Goal: Task Accomplishment & Management: Use online tool/utility

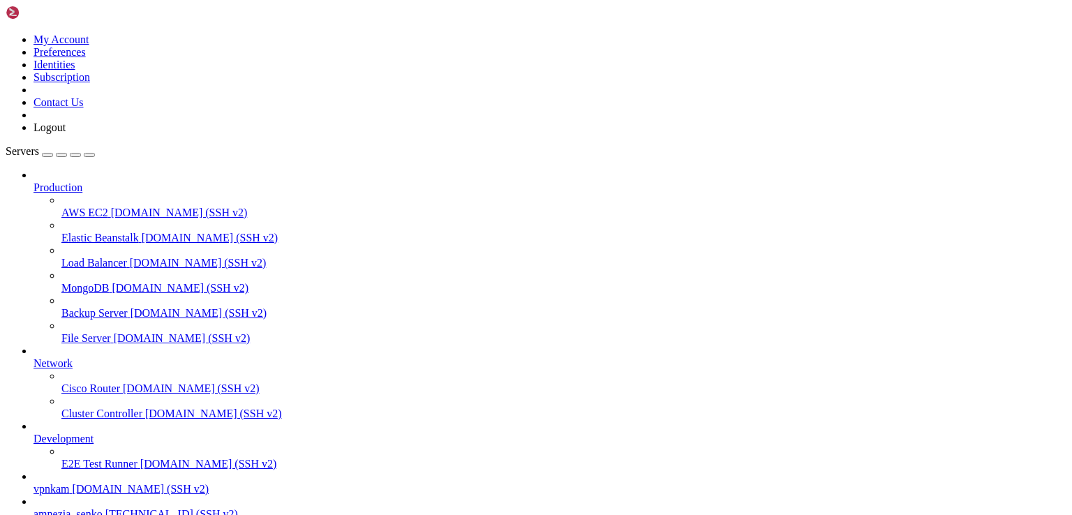
scroll to position [4565, 0]
drag, startPoint x: 80, startPoint y: 1251, endPoint x: 69, endPoint y: 1244, distance: 12.2
drag, startPoint x: 73, startPoint y: 1246, endPoint x: 7, endPoint y: 835, distance: 416.4
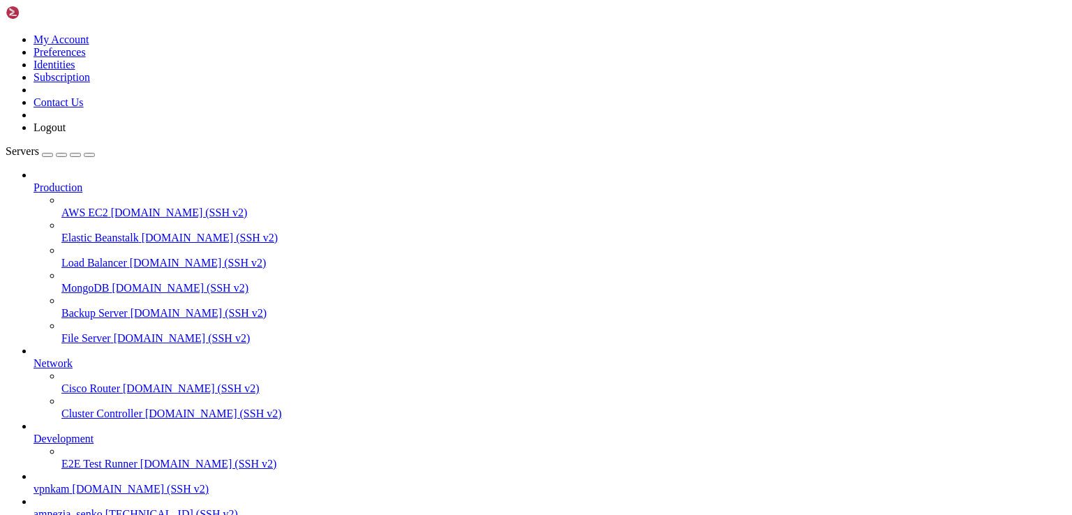
drag, startPoint x: 11, startPoint y: 1069, endPoint x: 60, endPoint y: 1245, distance: 183.2
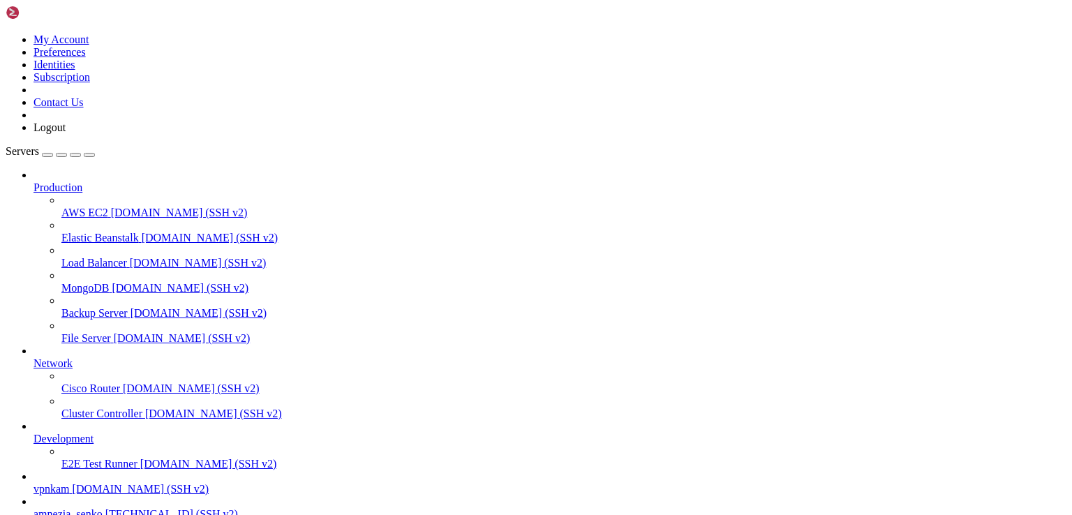
drag, startPoint x: 78, startPoint y: 1205, endPoint x: 515, endPoint y: 1110, distance: 447.1
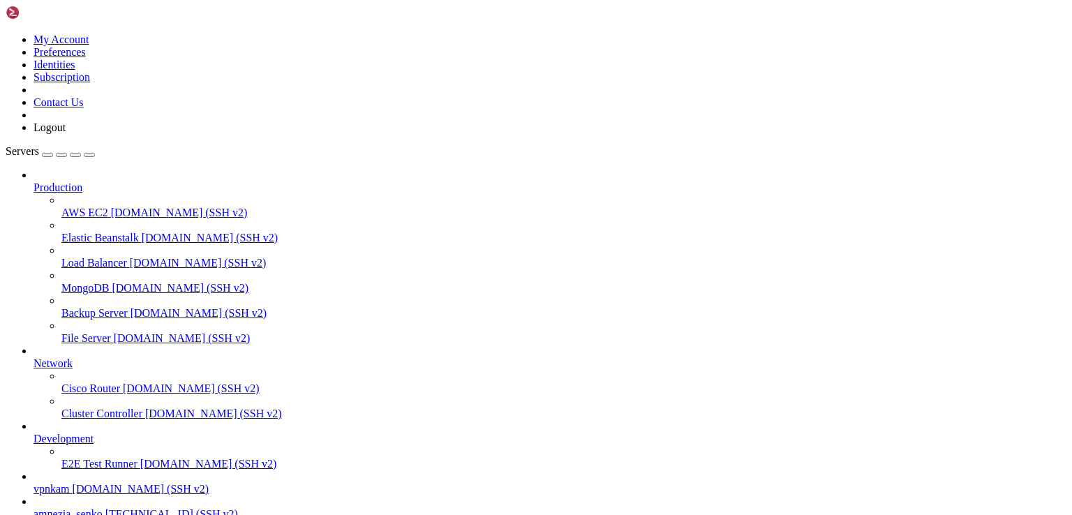
click at [105, 508] on span "[TECHNICAL_ID] (SSH v2)" at bounding box center [171, 514] width 133 height 12
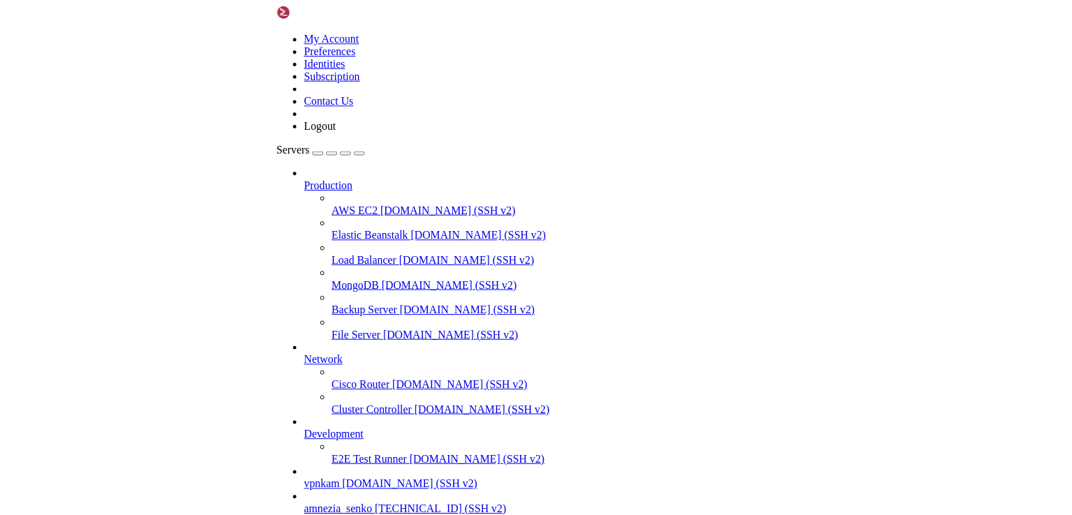
scroll to position [117, 0]
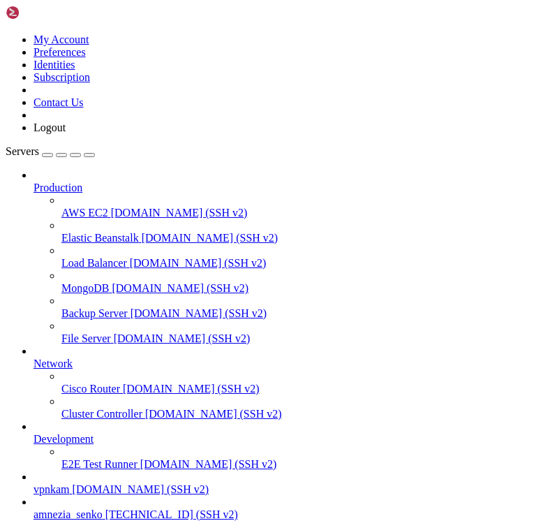
drag, startPoint x: 77, startPoint y: 1175, endPoint x: 318, endPoint y: 1173, distance: 240.1
copy x-row "2vaKAhlujDtphky1XX1N0L5K09Y8Lzv6QbfiXMm7Dgg="
drag, startPoint x: 77, startPoint y: 965, endPoint x: 317, endPoint y: 965, distance: 239.4
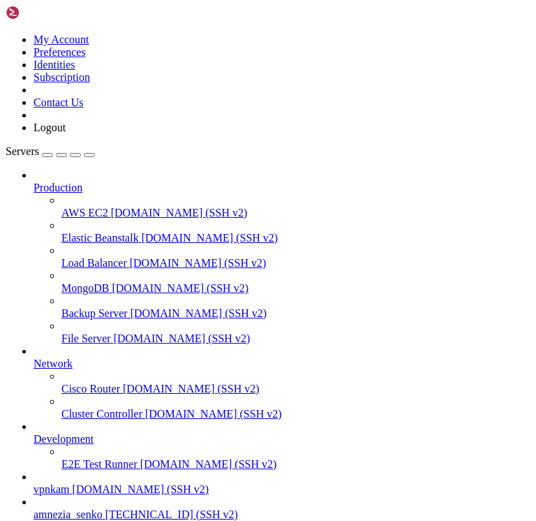
copy x-row "O/VdzvqDQIxOWu59C4dYEp0hAhy1l1NJZEqBzZ3iGR8="
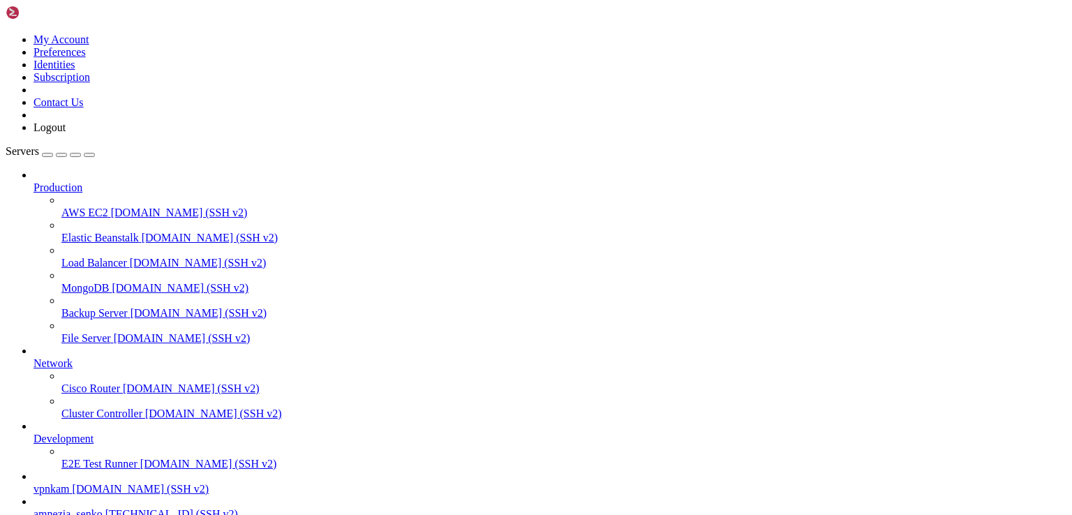
scroll to position [122, 0]
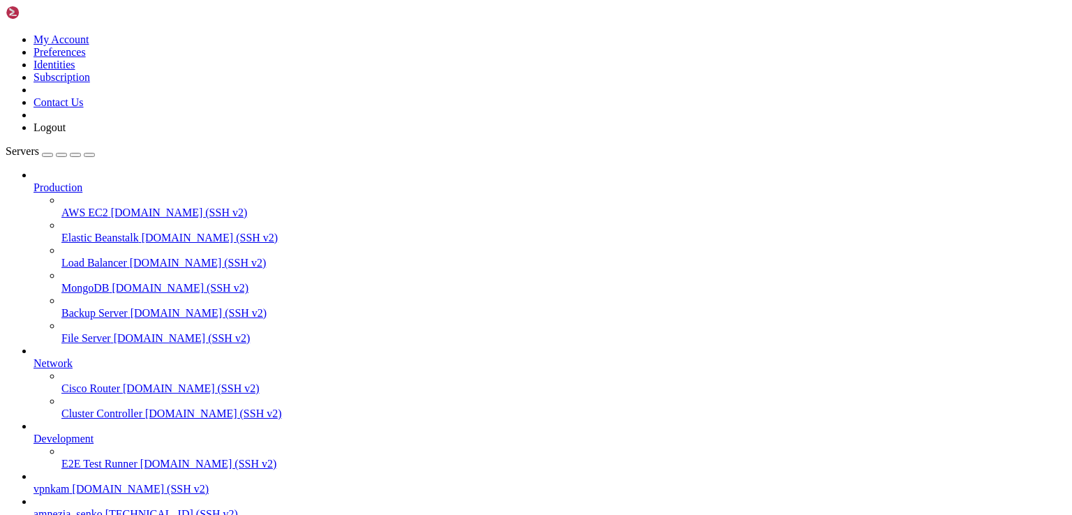
scroll to position [12133, 0]
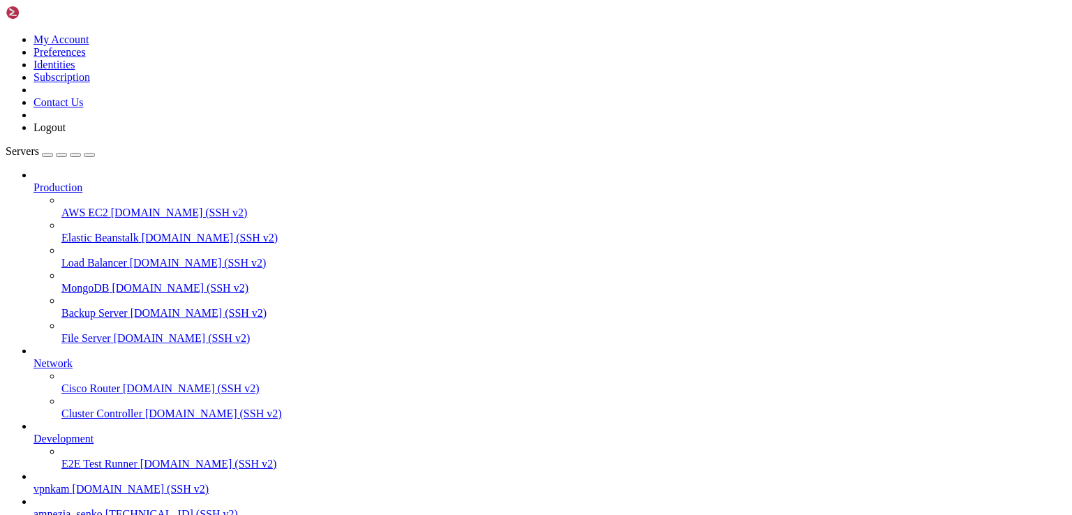
drag, startPoint x: 10, startPoint y: 955, endPoint x: 154, endPoint y: 1027, distance: 160.7
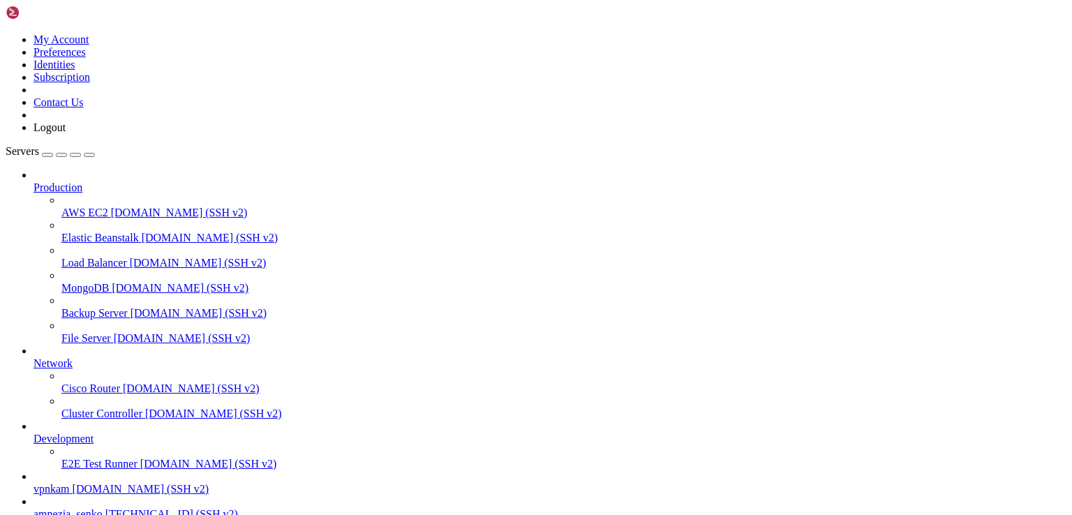
scroll to position [20069, 0]
drag, startPoint x: 156, startPoint y: 1237, endPoint x: 171, endPoint y: 921, distance: 316.5
copy div "[Peer] PublicKey = gV9QsSM4e13O7+V02SJPxo+5N5YLqPs2ESkMl474Bj0= PresharedKey = …"
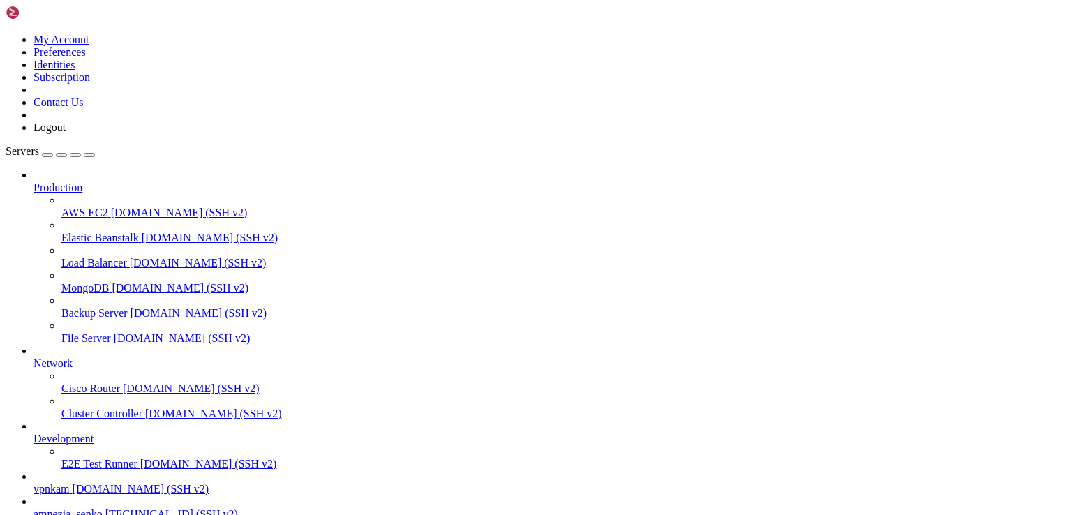
scroll to position [20938, 0]
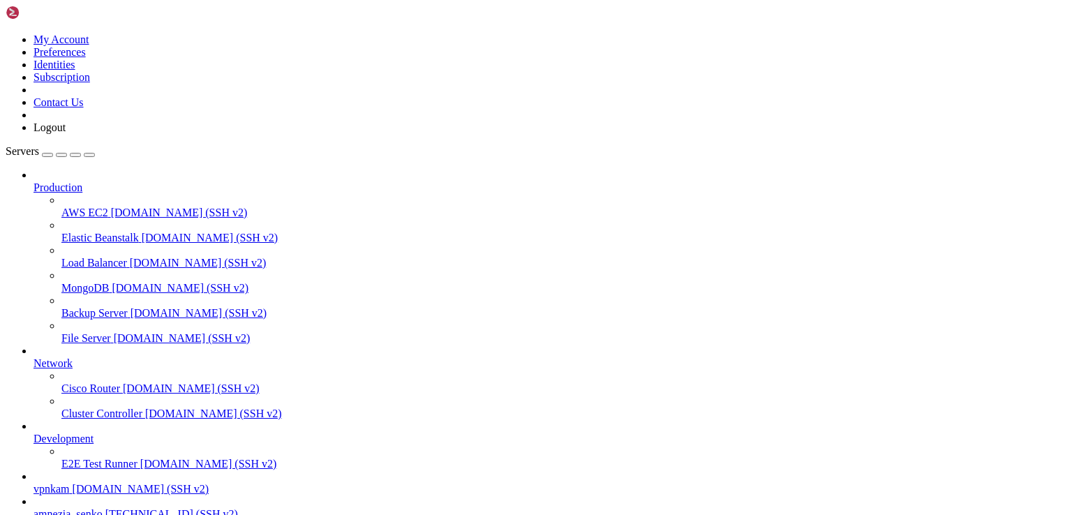
scroll to position [26319, 0]
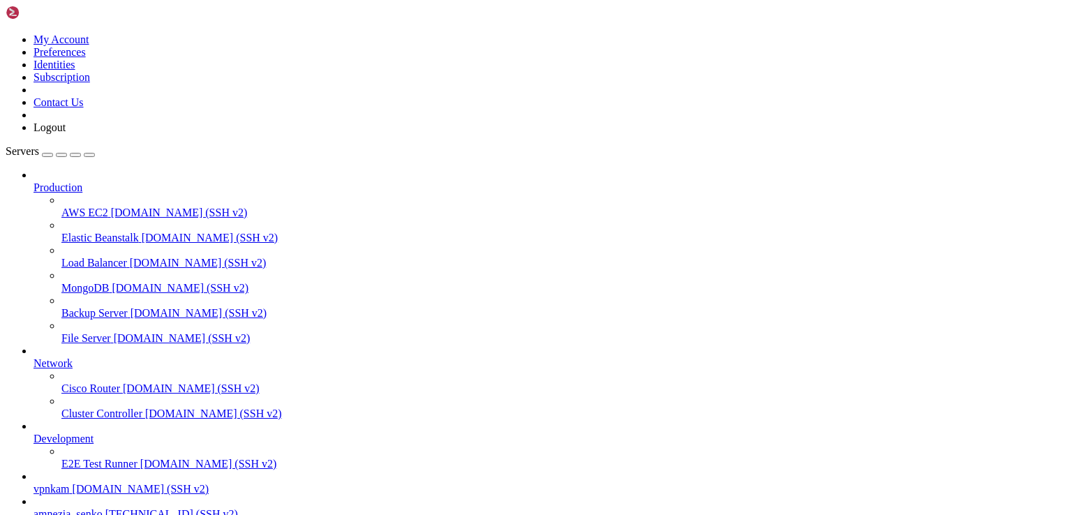
drag, startPoint x: 181, startPoint y: 1242, endPoint x: 190, endPoint y: 1243, distance: 8.4
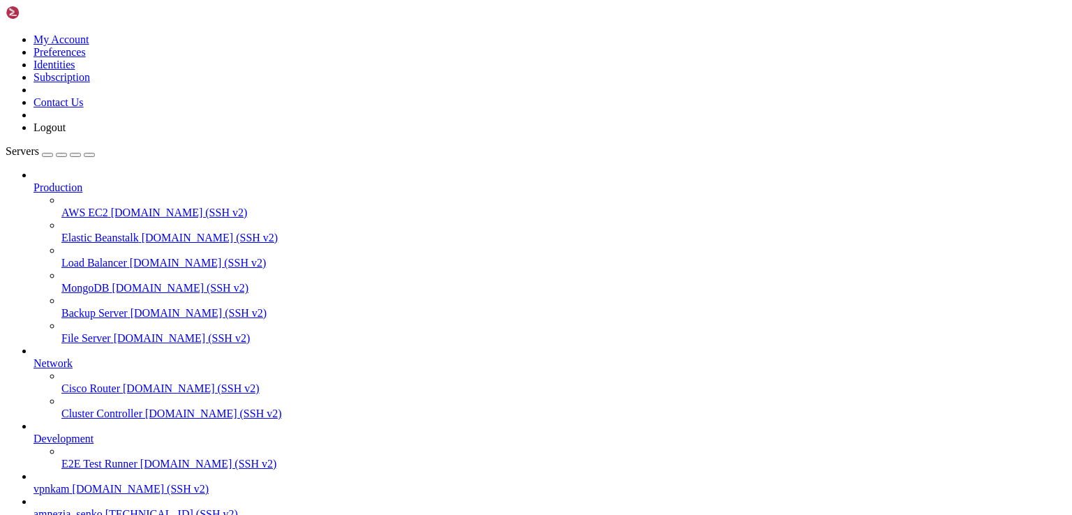
drag, startPoint x: 11, startPoint y: 912, endPoint x: 153, endPoint y: 1235, distance: 353.5
copy div "[Interface] # # [Peer] # PublicKey = gV9QsSM4e13O7+V02SJPxo+5N5YLqPs2ESkMl474Bj…"
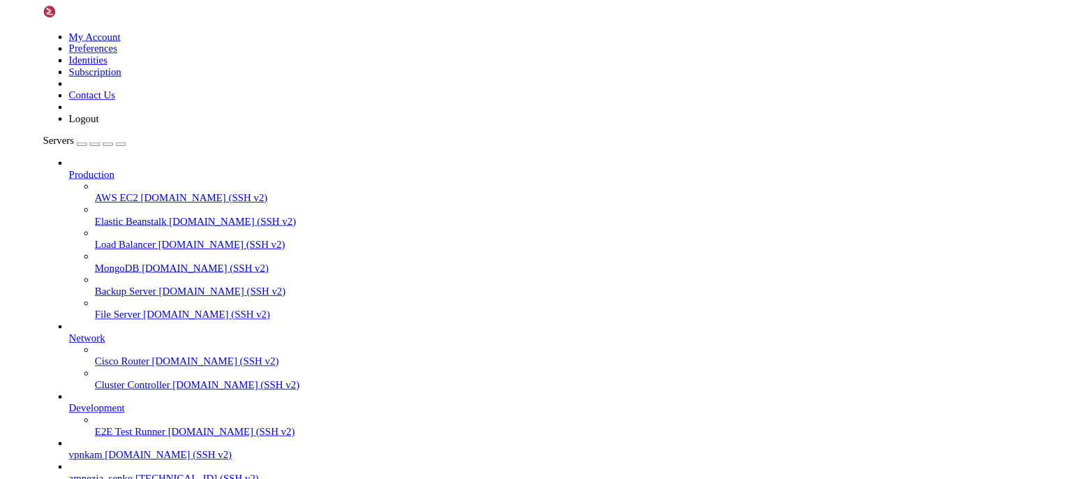
scroll to position [45415, 0]
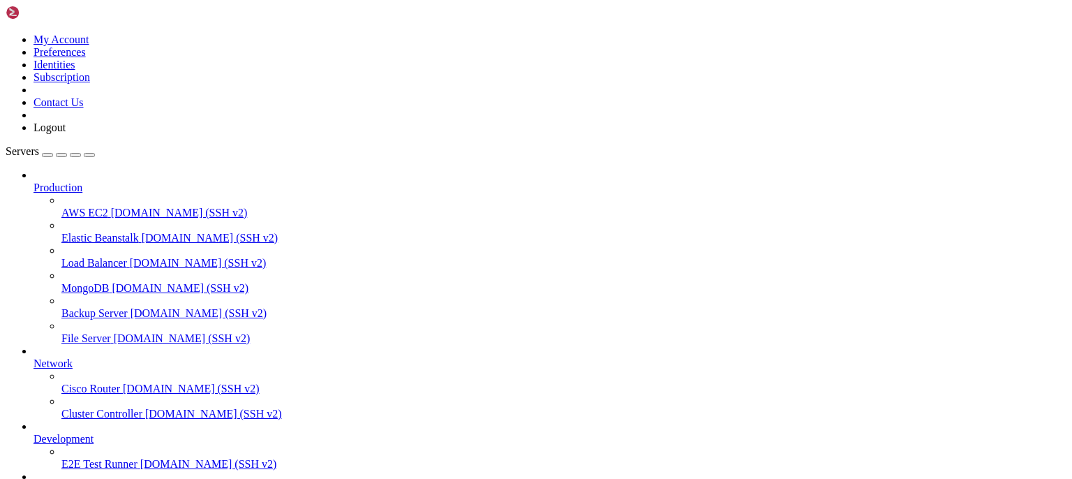
scroll to position [45457, 0]
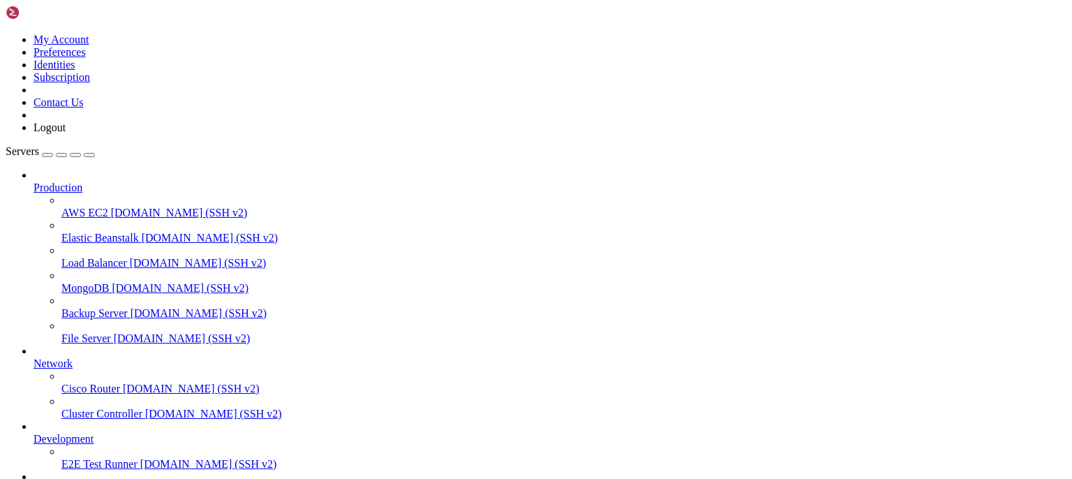
scroll to position [48252, 0]
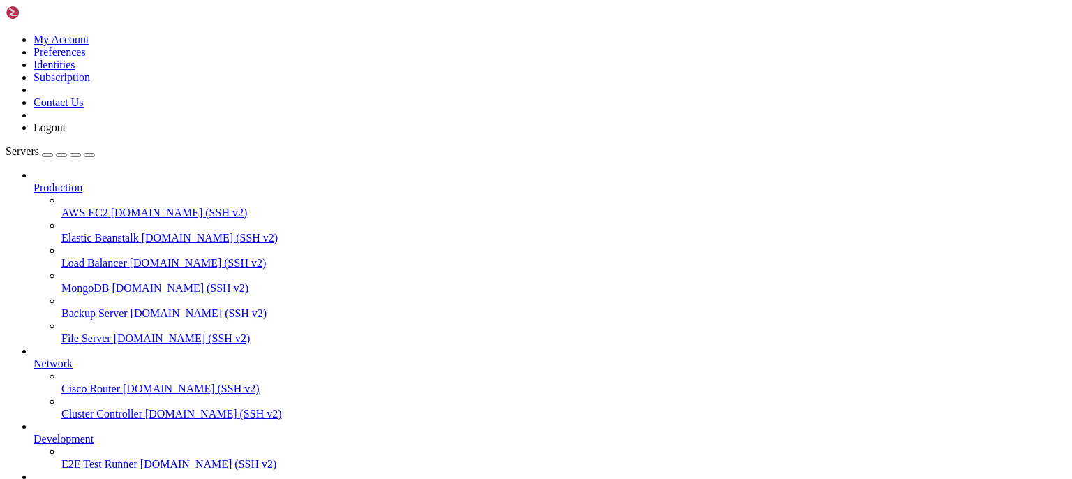
drag, startPoint x: 169, startPoint y: 1120, endPoint x: 13, endPoint y: 950, distance: 230.7
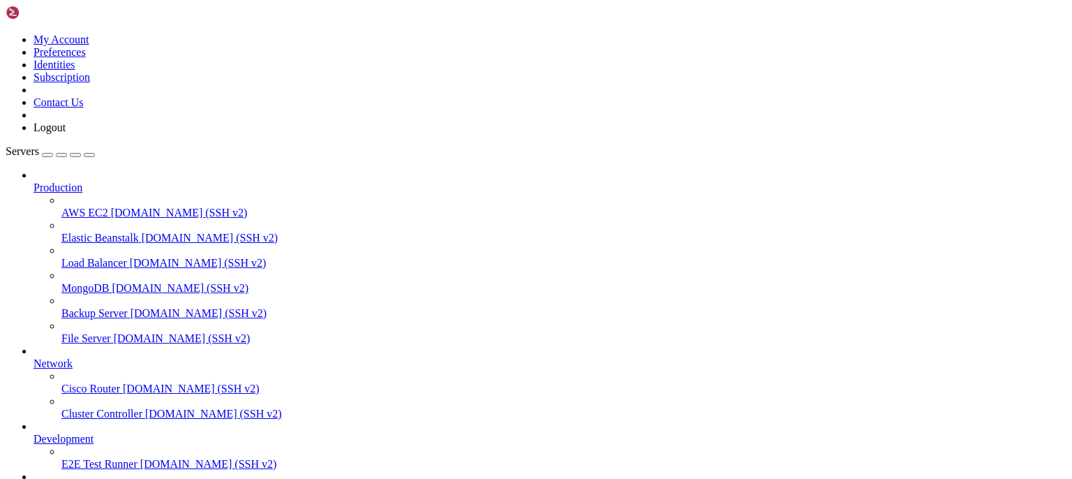
copy div "[Peer] PublicKey = gV9QsSM4e13O7+V02SJPxo+5N5YLqPs2ESkMl474Bj0= PresharedKey = …"
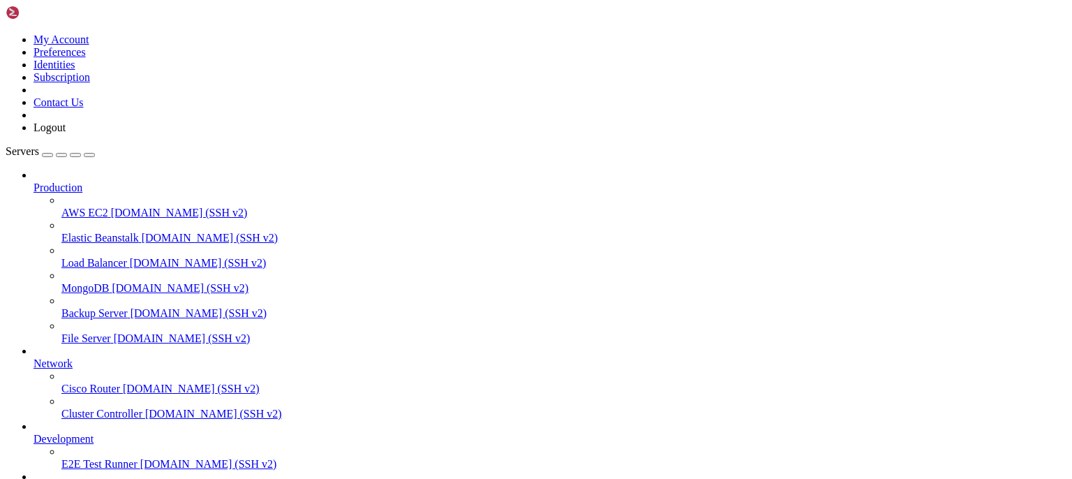
scroll to position [6, 1]
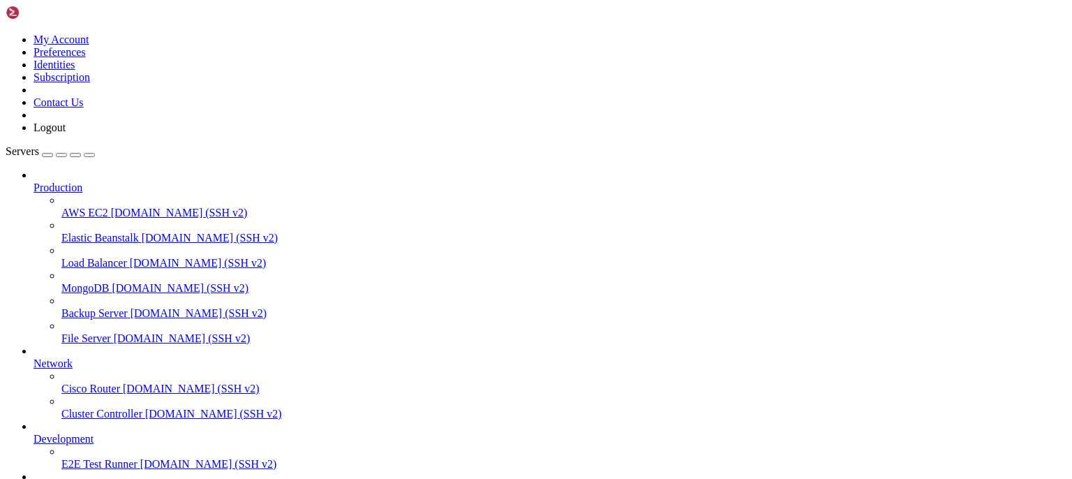
drag, startPoint x: 10, startPoint y: 914, endPoint x: 147, endPoint y: 1193, distance: 310.9
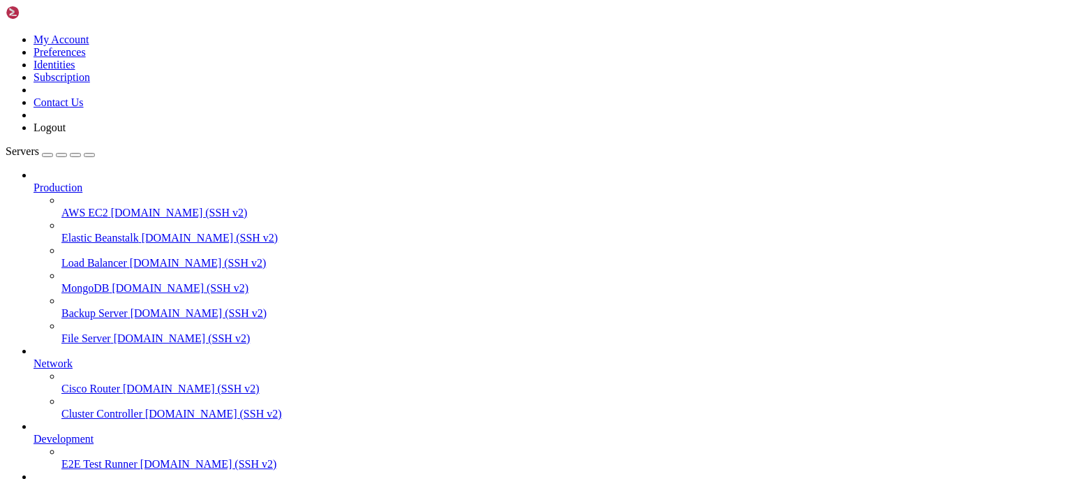
copy div "[Interface] # PublicKey = N7tN3+JM6Va4KaplVkm00qxF5k56vFAhrN59EyN7y2o= # Presha…"
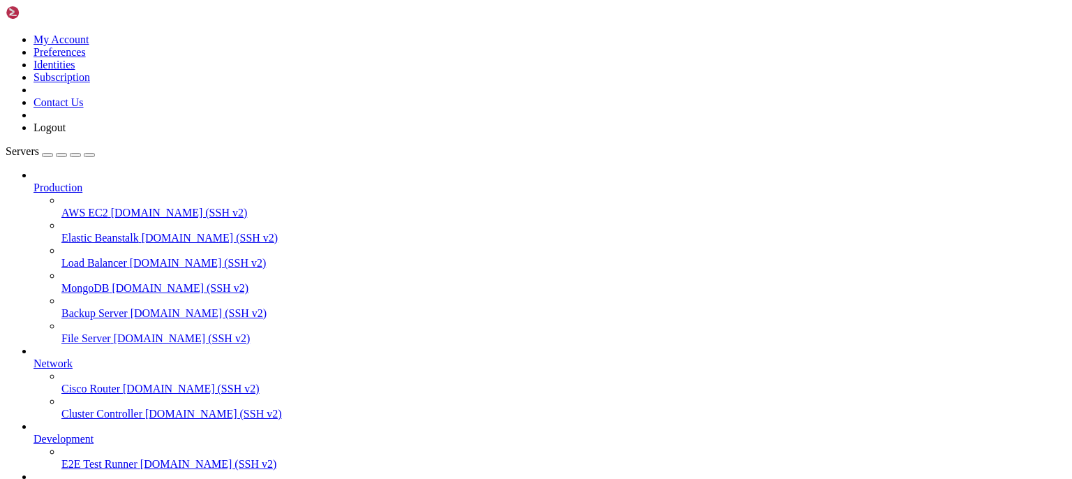
scroll to position [67222, 0]
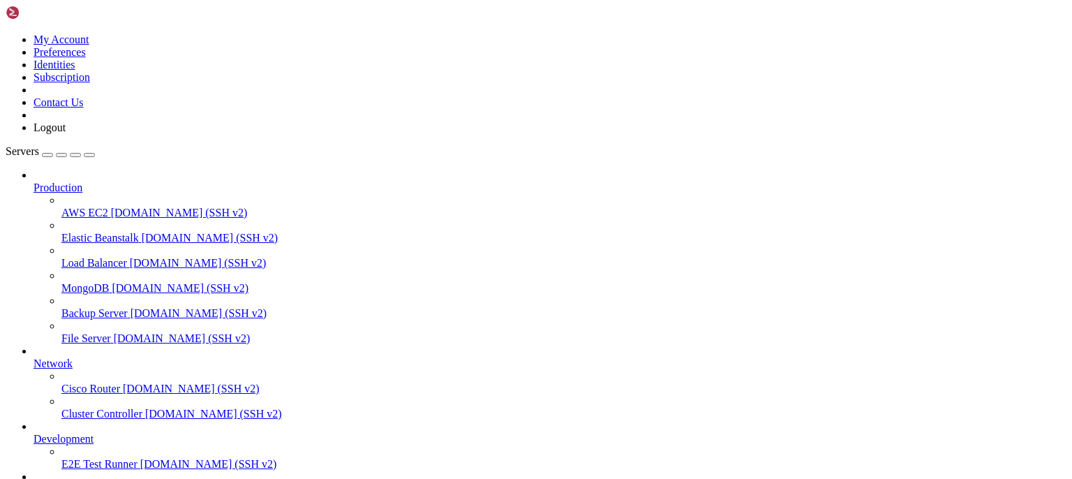
scroll to position [69892, 0]
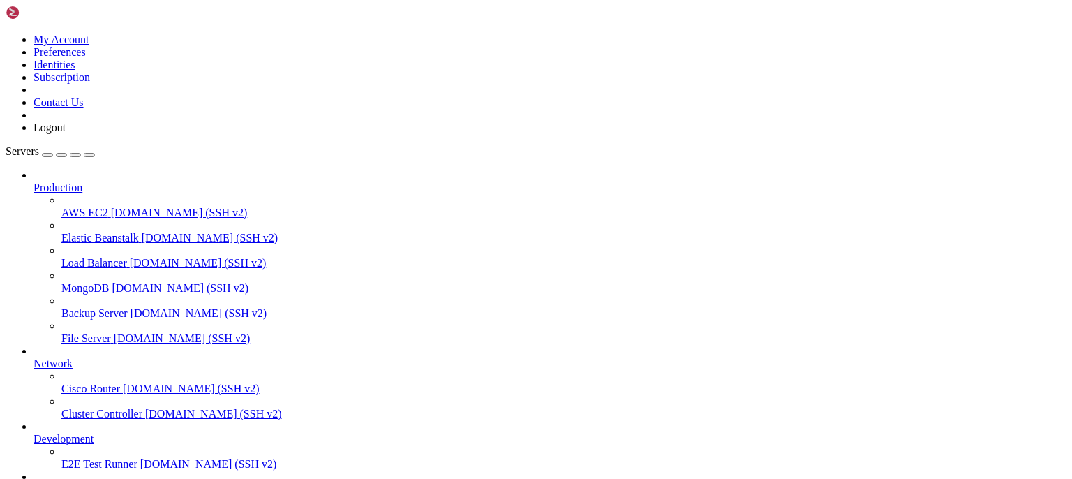
drag, startPoint x: 13, startPoint y: 911, endPoint x: 108, endPoint y: 949, distance: 102.8
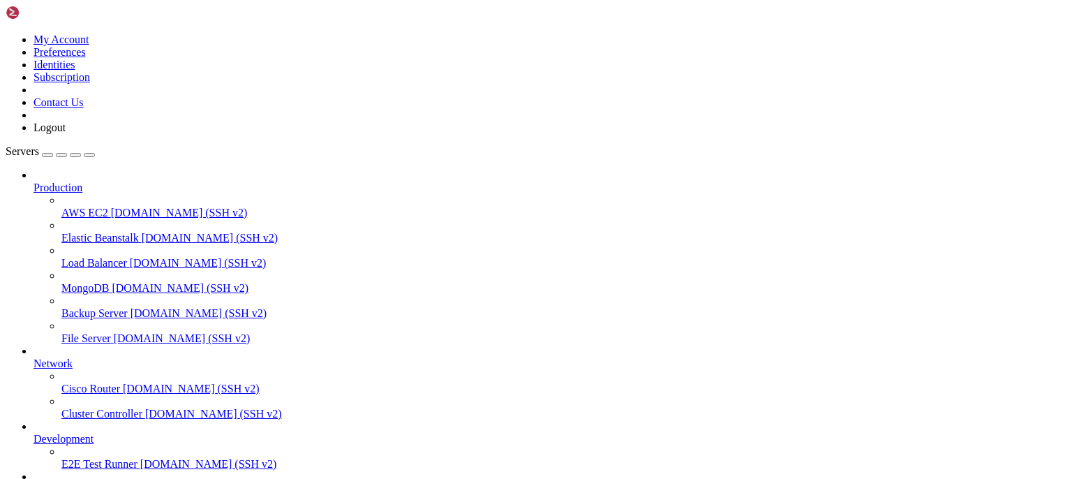
drag, startPoint x: 12, startPoint y: 910, endPoint x: 148, endPoint y: 1194, distance: 315.0
copy div "[Interface] # PublicKey = N7tN3+JM6Va4KaplVkm00qxF5k56vFAhrN59EyN7y2o= # Presha…"
